Goal: Task Accomplishment & Management: Use online tool/utility

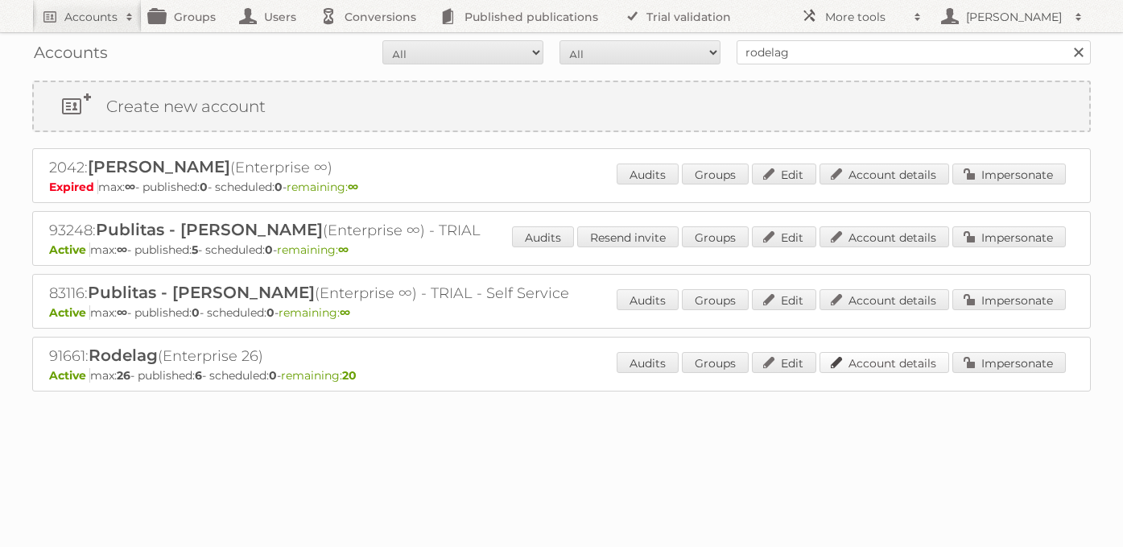
click at [891, 358] on link "Account details" at bounding box center [885, 362] width 130 height 21
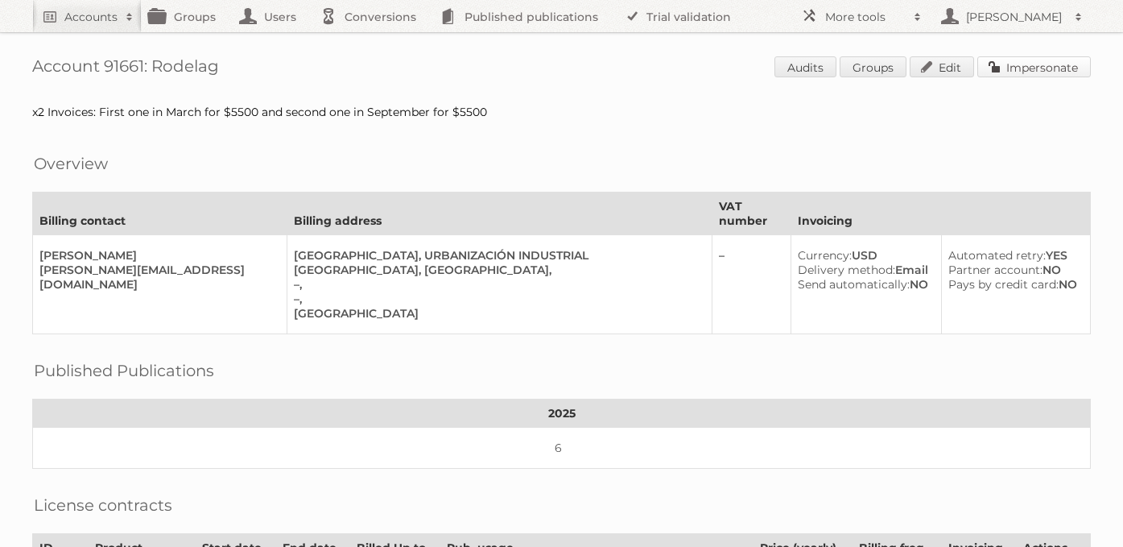
click at [1019, 66] on link "Impersonate" at bounding box center [1035, 66] width 114 height 21
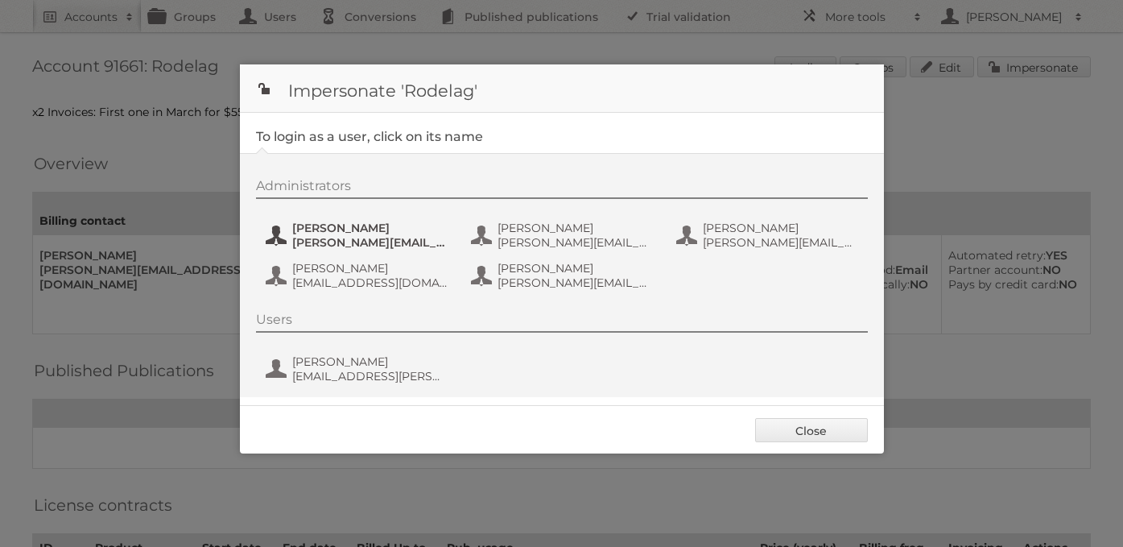
click at [338, 229] on span "[PERSON_NAME]" at bounding box center [370, 228] width 156 height 14
